Goal: Information Seeking & Learning: Check status

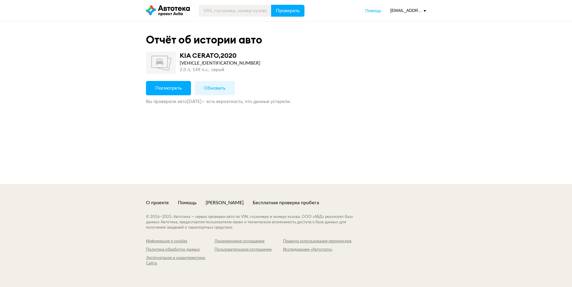
click at [175, 88] on span "Посмотреть" at bounding box center [168, 88] width 26 height 5
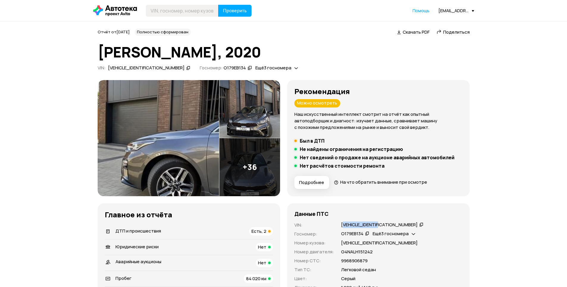
drag, startPoint x: 343, startPoint y: 224, endPoint x: 383, endPoint y: 223, distance: 40.5
click at [383, 223] on div "XWEFE41CBLC001812" at bounding box center [379, 225] width 77 height 6
click at [342, 225] on div "XWEFE41CBLC001812" at bounding box center [379, 225] width 77 height 6
drag, startPoint x: 349, startPoint y: 225, endPoint x: 385, endPoint y: 223, distance: 36.4
click at [385, 223] on div "VIN : XWEFE41CBLC001812   Госномер : О179ЕВ134   Ещё 3 госномера   Номер кузова…" at bounding box center [378, 256] width 168 height 69
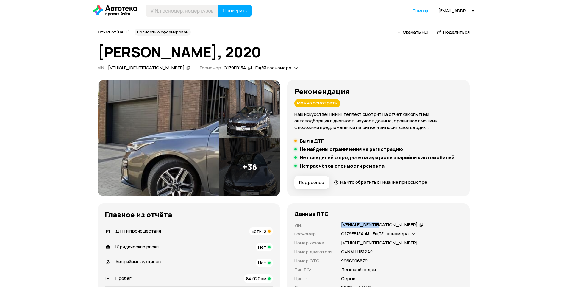
copy div "XWEFE41CBLC001812"
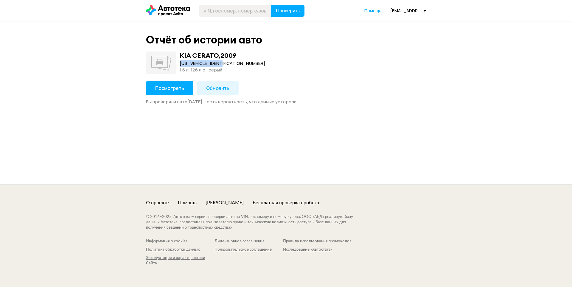
drag, startPoint x: 245, startPoint y: 63, endPoint x: 180, endPoint y: 65, distance: 64.4
click at [180, 65] on div "[PERSON_NAME] , 2009 [US_VEHICLE_IDENTIFICATION_NUMBER] 1.6 л, 126 л.c., серый" at bounding box center [286, 63] width 280 height 22
copy div "[US_VEHICLE_IDENTIFICATION_NUMBER]"
